Goal: Task Accomplishment & Management: Manage account settings

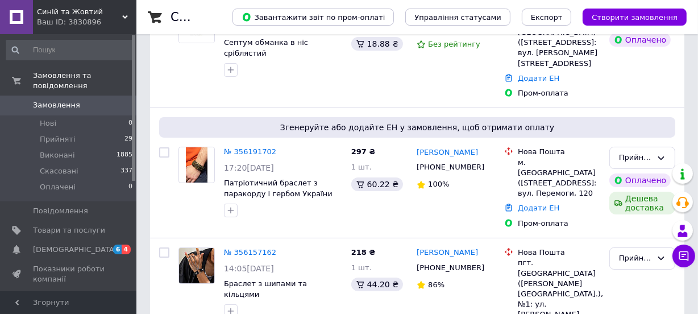
scroll to position [155, 0]
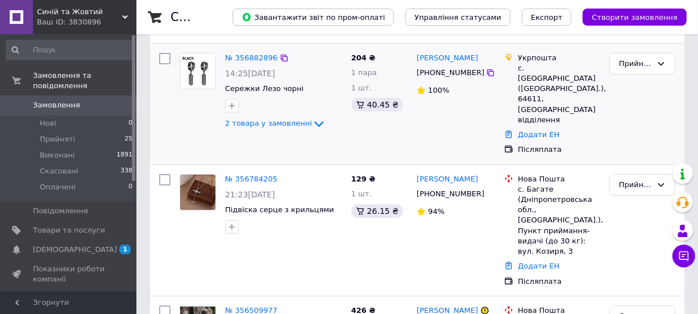
scroll to position [103, 0]
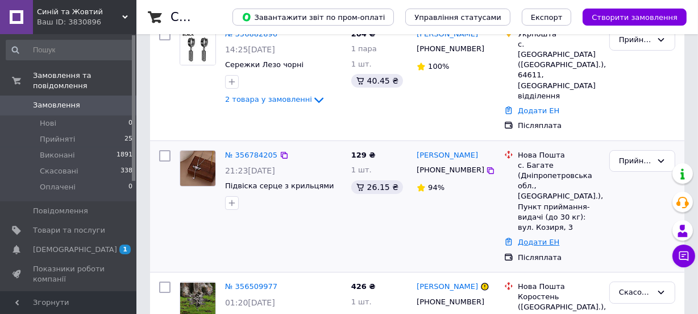
click at [530, 238] on link "Додати ЕН" at bounding box center [538, 242] width 41 height 9
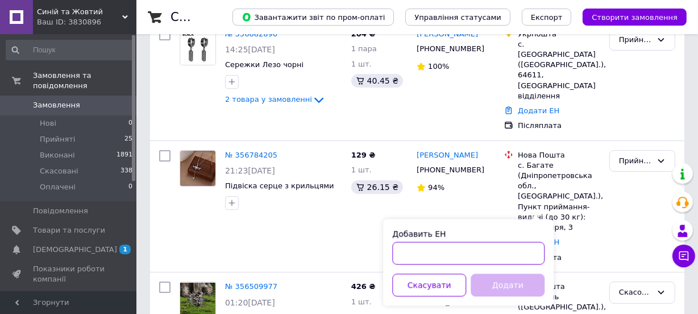
paste input "20451225201905"
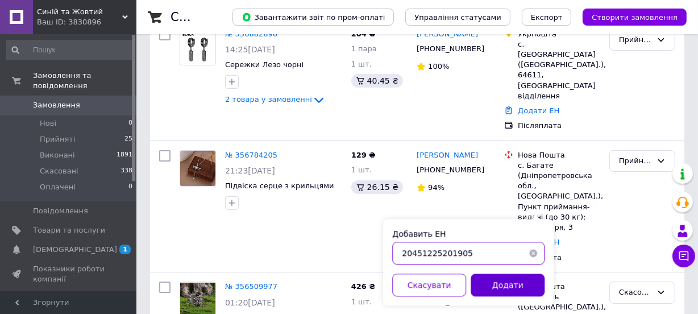
type input "20451225201905"
click at [494, 280] on button "Додати" at bounding box center [508, 284] width 74 height 23
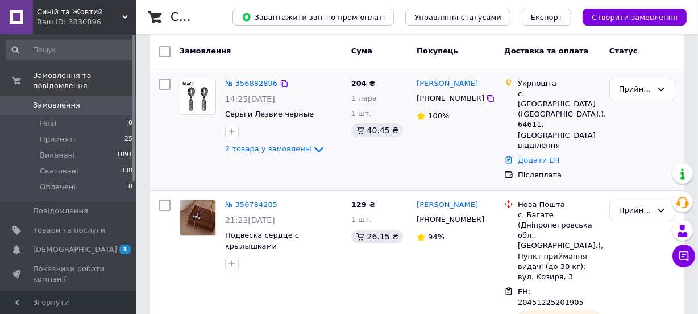
scroll to position [0, 0]
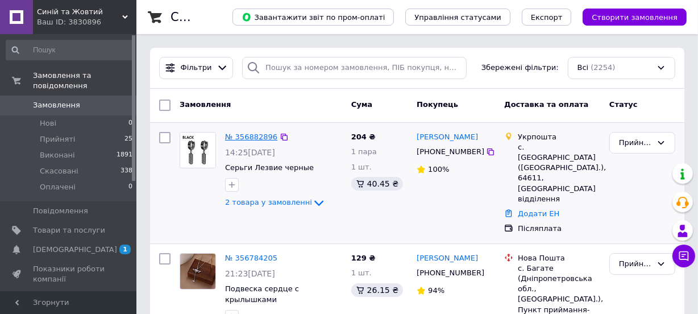
click at [261, 136] on link "№ 356882896" at bounding box center [251, 136] width 52 height 9
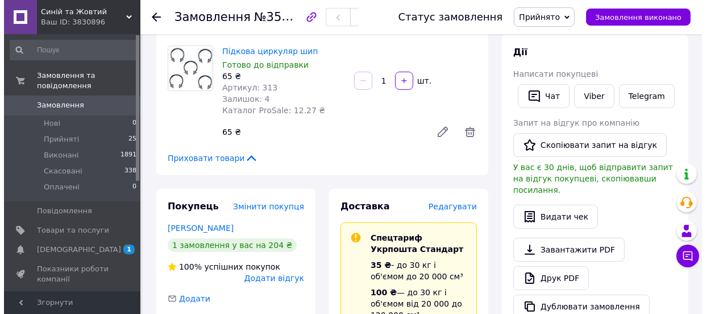
scroll to position [258, 0]
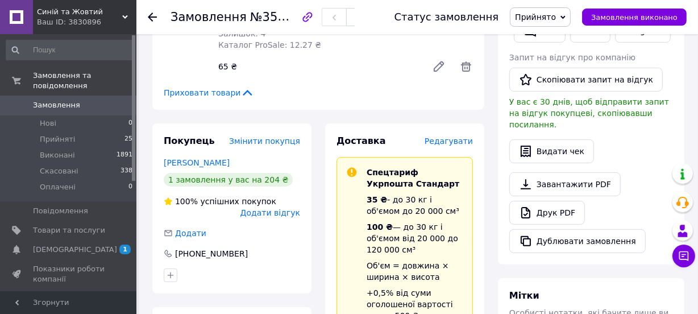
click at [448, 143] on span "Редагувати" at bounding box center [448, 140] width 48 height 9
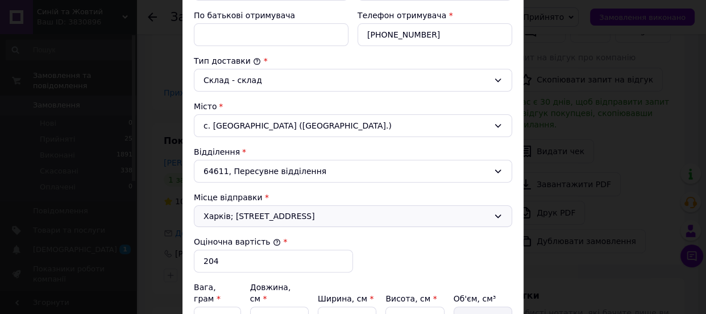
click at [264, 218] on span "Харків; 61052, майдан Привокзальний, 2" at bounding box center [345, 215] width 285 height 11
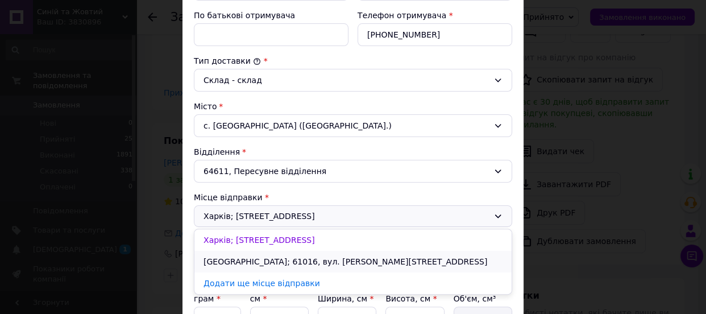
click at [275, 255] on li "Харків; 61016, вул. Кузінська, 41" at bounding box center [352, 262] width 317 height 22
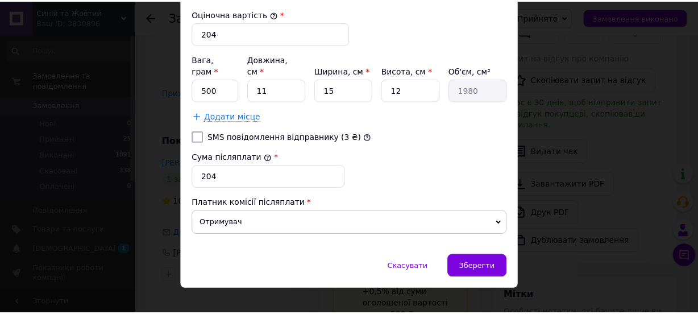
scroll to position [488, 0]
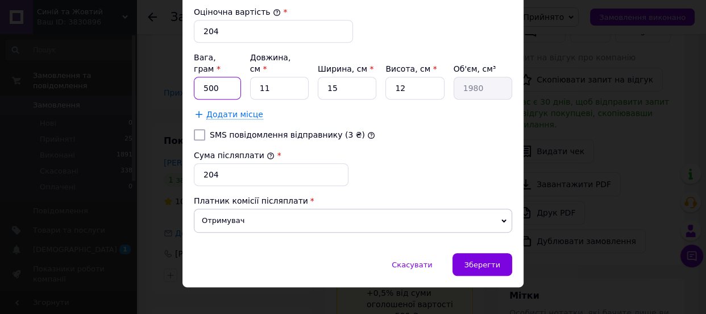
click at [228, 77] on input "500" at bounding box center [217, 88] width 47 height 23
type input "50"
click at [493, 260] on span "Зберегти" at bounding box center [482, 264] width 36 height 9
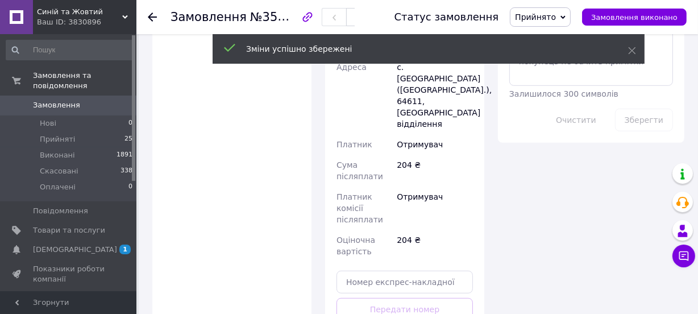
scroll to position [723, 0]
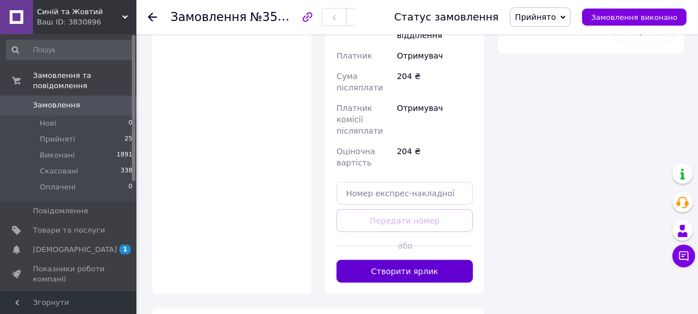
click at [403, 260] on button "Створити ярлик" at bounding box center [404, 271] width 136 height 23
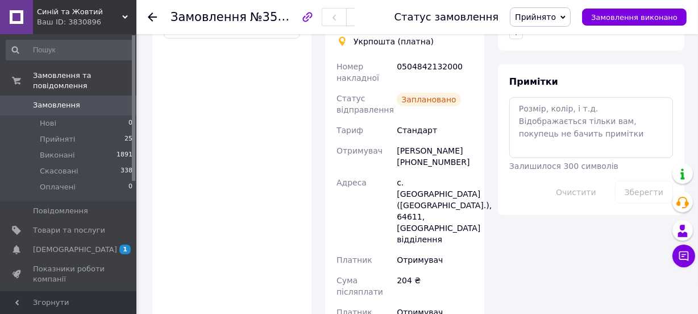
scroll to position [568, 0]
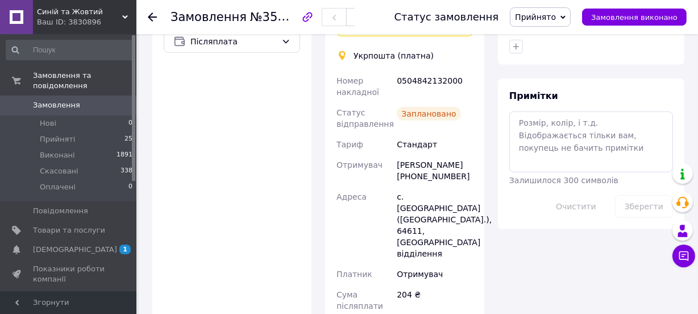
click at [151, 16] on icon at bounding box center [152, 17] width 9 height 9
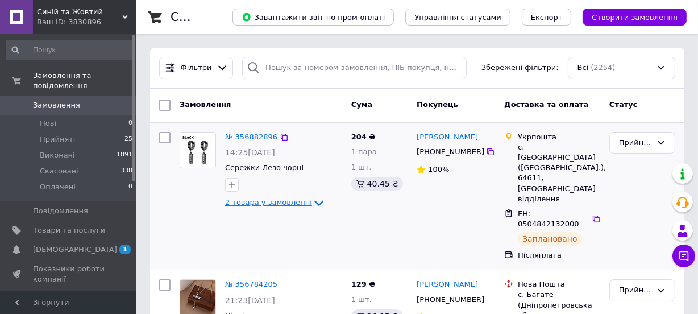
click at [314, 202] on icon at bounding box center [318, 204] width 9 height 6
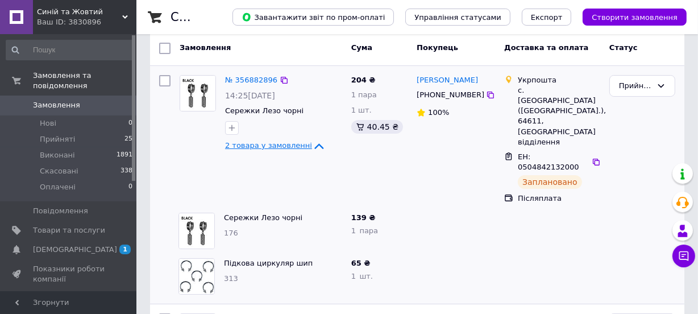
scroll to position [51, 0]
